Goal: Information Seeking & Learning: Check status

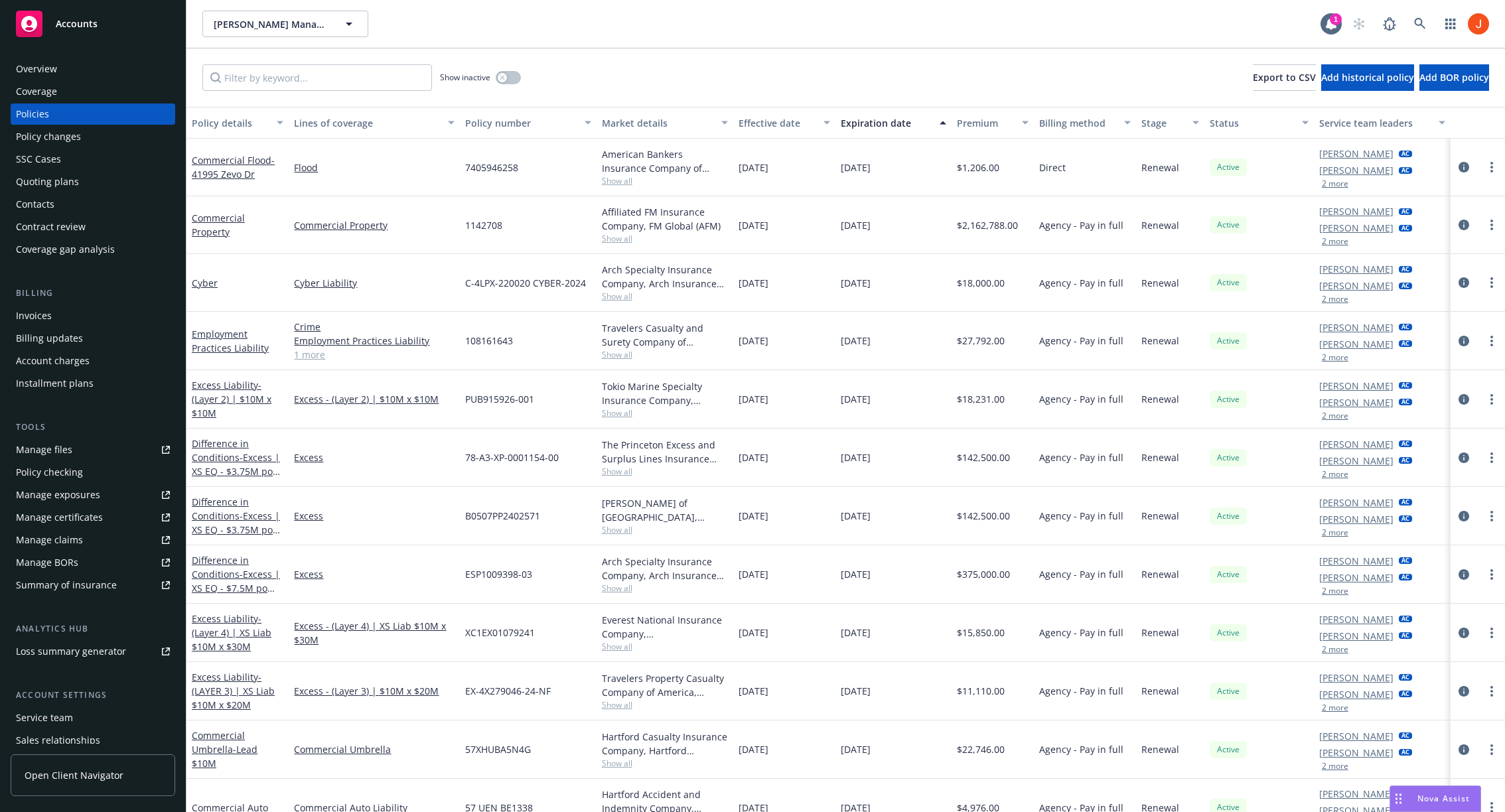
click at [684, 65] on div "Show inactive Export to CSV Add historical policy Add BOR policy" at bounding box center [845, 77] width 1319 height 58
